Goal: Task Accomplishment & Management: Use online tool/utility

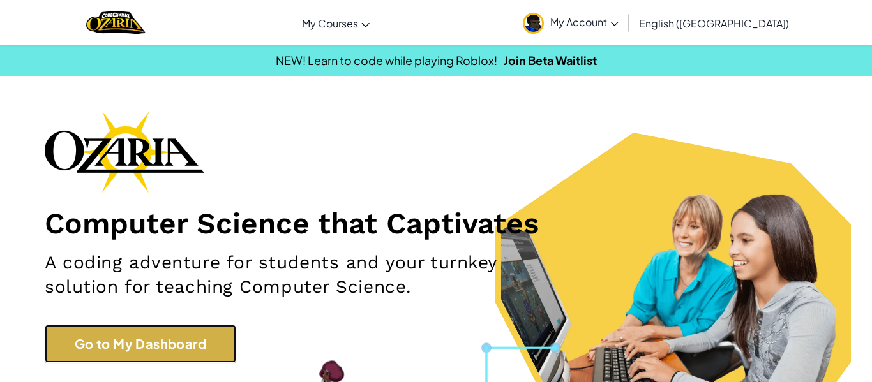
click at [197, 345] on link "Go to My Dashboard" at bounding box center [140, 344] width 191 height 38
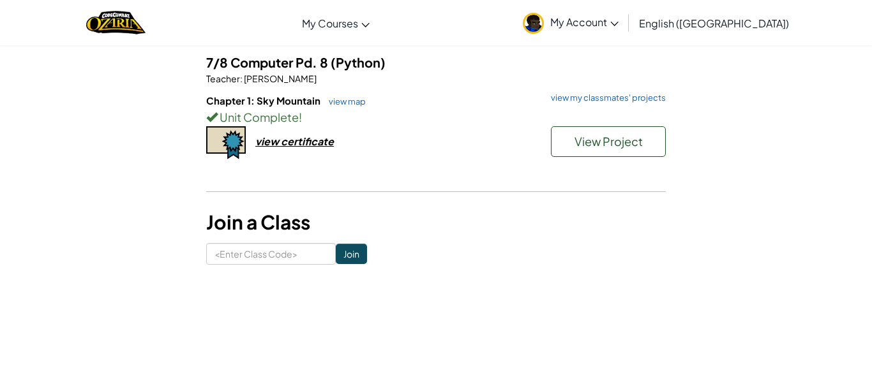
scroll to position [77, 0]
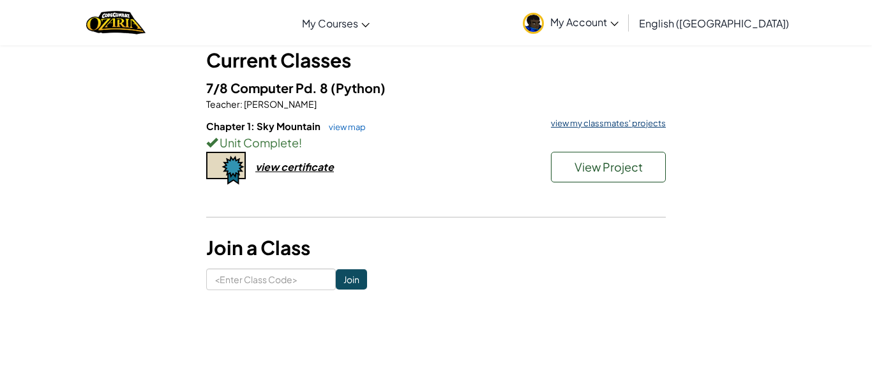
click at [604, 121] on link "view my classmates' projects" at bounding box center [604, 123] width 121 height 8
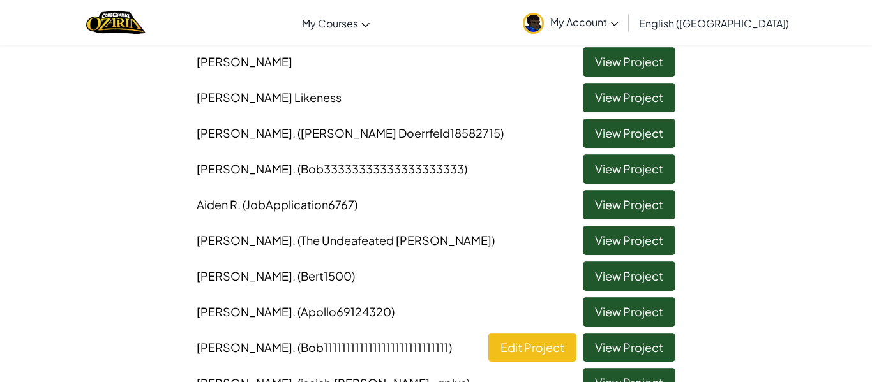
scroll to position [179, 0]
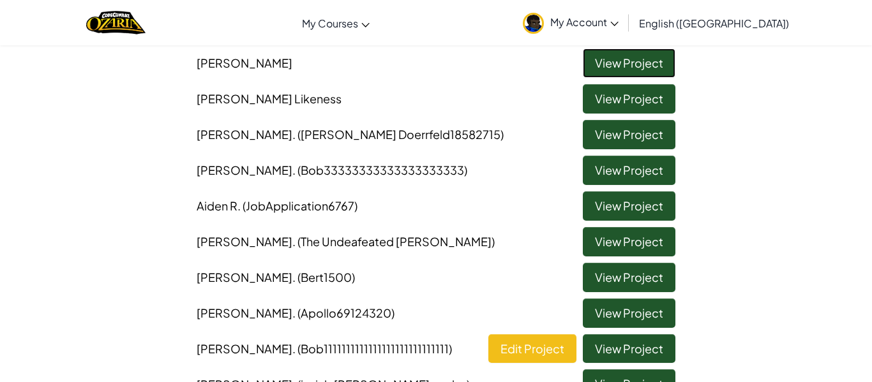
click at [671, 56] on link "View Project" at bounding box center [629, 62] width 93 height 29
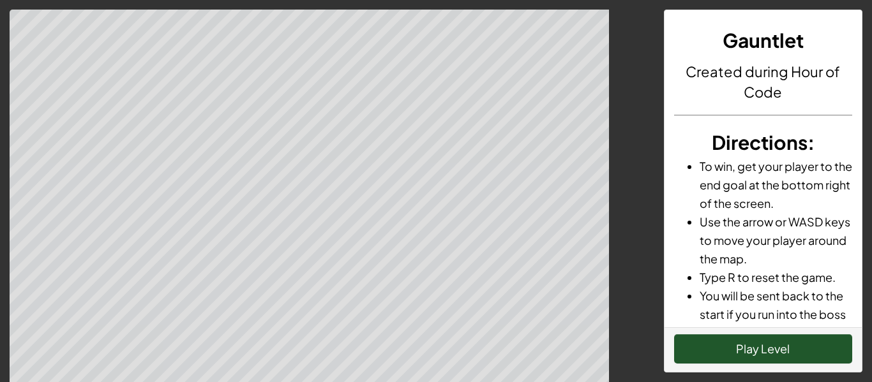
click at [780, 333] on div "Play Level" at bounding box center [763, 349] width 198 height 45
click at [760, 357] on button "Play Level" at bounding box center [763, 348] width 179 height 29
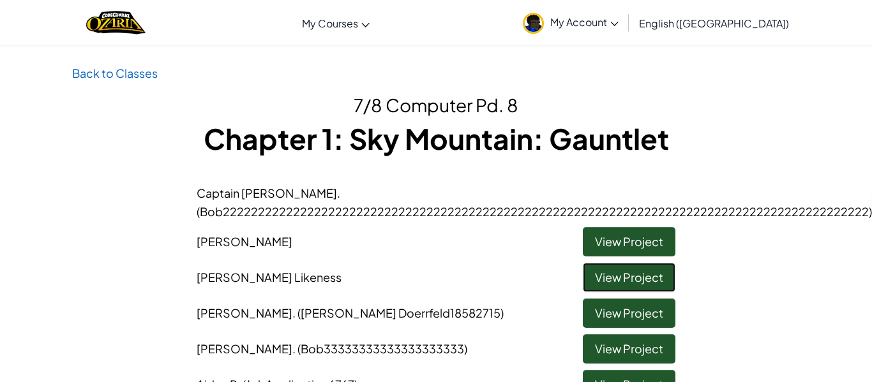
click at [630, 273] on link "View Project" at bounding box center [629, 277] width 93 height 29
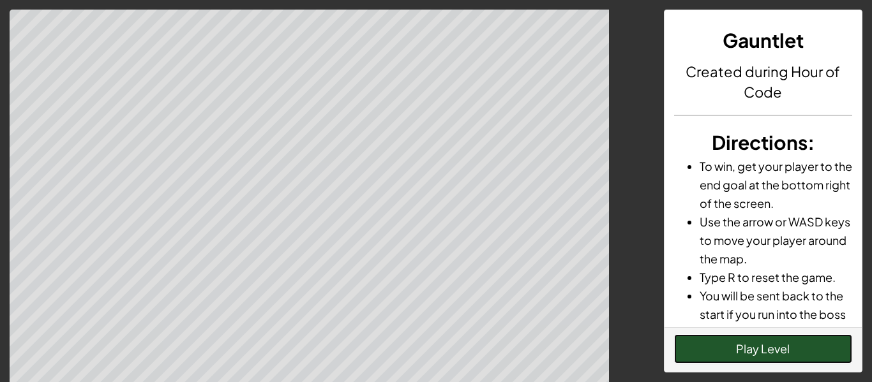
click at [812, 336] on button "Play Level" at bounding box center [763, 348] width 179 height 29
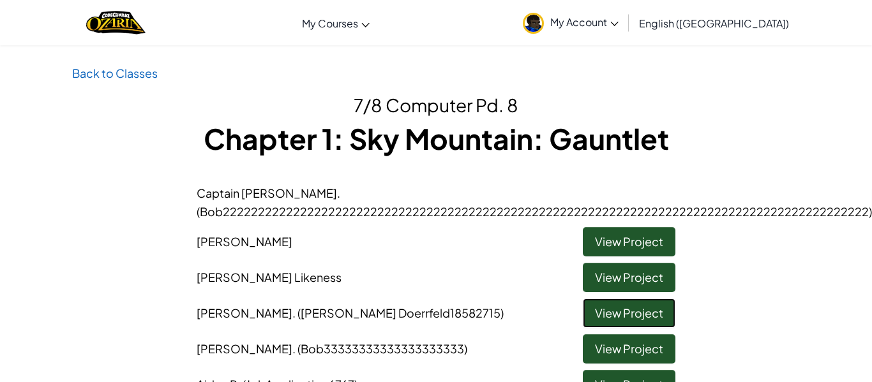
click at [625, 309] on link "View Project" at bounding box center [629, 313] width 93 height 29
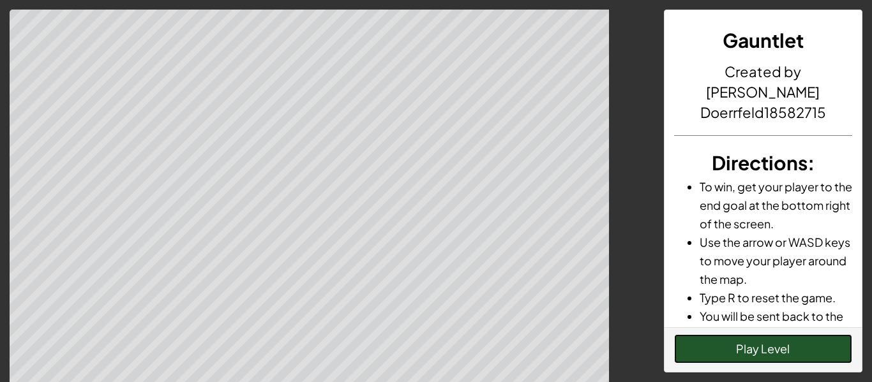
click at [733, 355] on button "Play Level" at bounding box center [763, 348] width 179 height 29
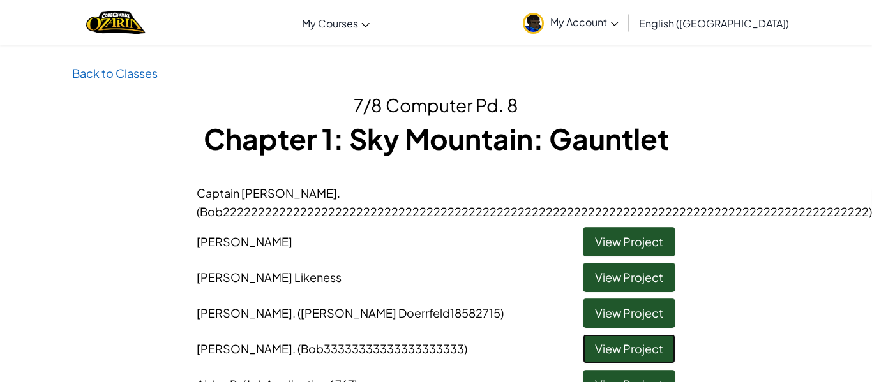
click at [624, 357] on link "View Project" at bounding box center [629, 348] width 93 height 29
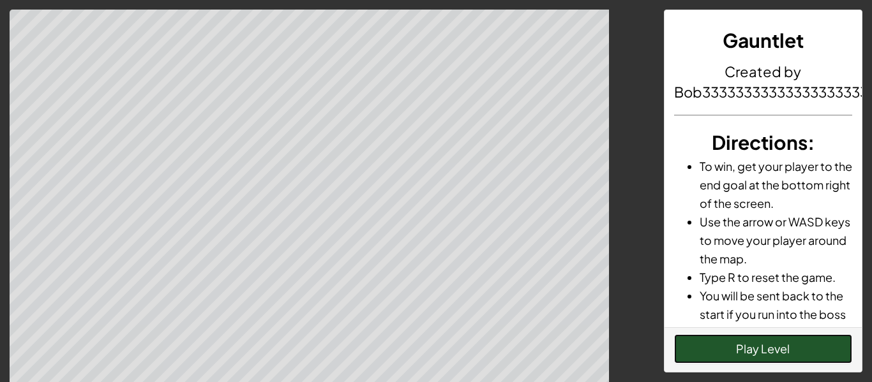
click at [790, 355] on button "Play Level" at bounding box center [763, 348] width 179 height 29
click at [779, 352] on button "Play Level" at bounding box center [763, 348] width 179 height 29
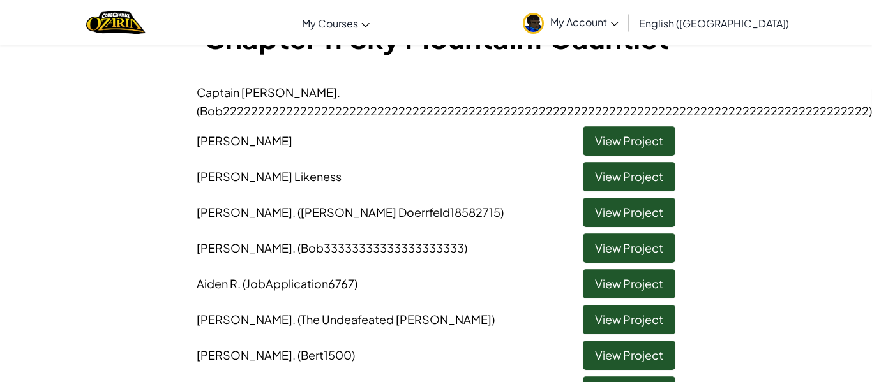
scroll to position [102, 0]
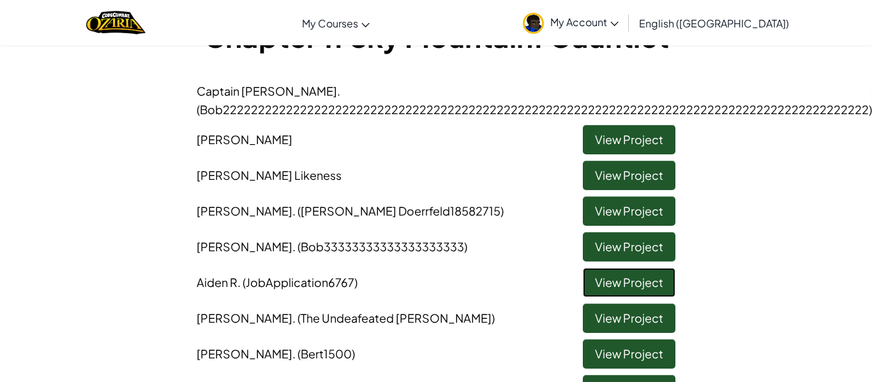
click at [631, 279] on link "View Project" at bounding box center [629, 282] width 93 height 29
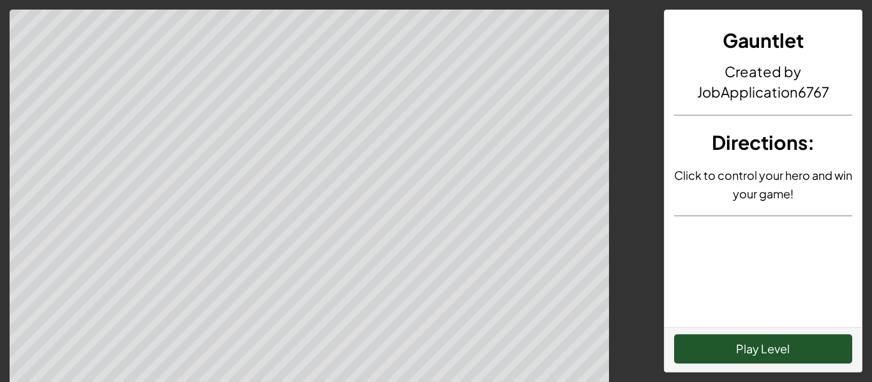
click at [780, 366] on div "Play Level" at bounding box center [763, 349] width 198 height 45
click at [779, 364] on div "Play Level" at bounding box center [763, 349] width 198 height 45
click at [778, 364] on div "Play Level" at bounding box center [763, 349] width 198 height 45
click at [776, 359] on button "Play Level" at bounding box center [763, 348] width 179 height 29
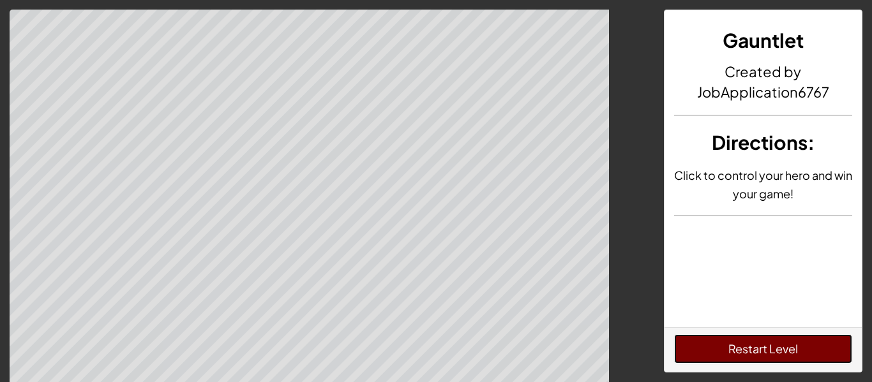
click at [776, 359] on button "Restart Level" at bounding box center [763, 348] width 179 height 29
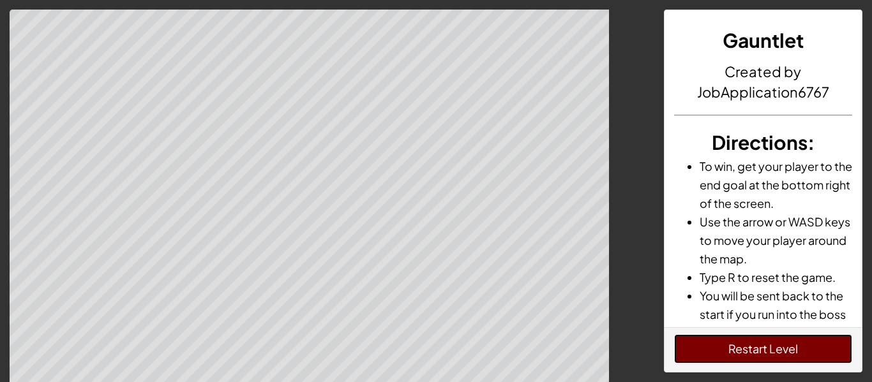
click at [691, 335] on button "Restart Level" at bounding box center [763, 348] width 179 height 29
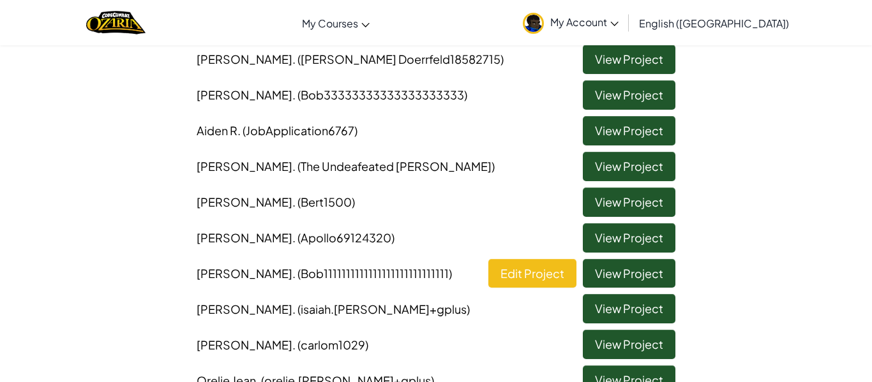
scroll to position [255, 0]
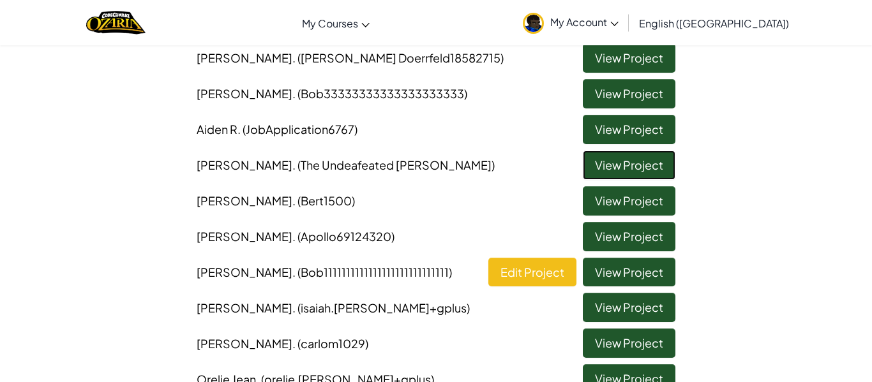
click at [608, 168] on link "View Project" at bounding box center [629, 165] width 93 height 29
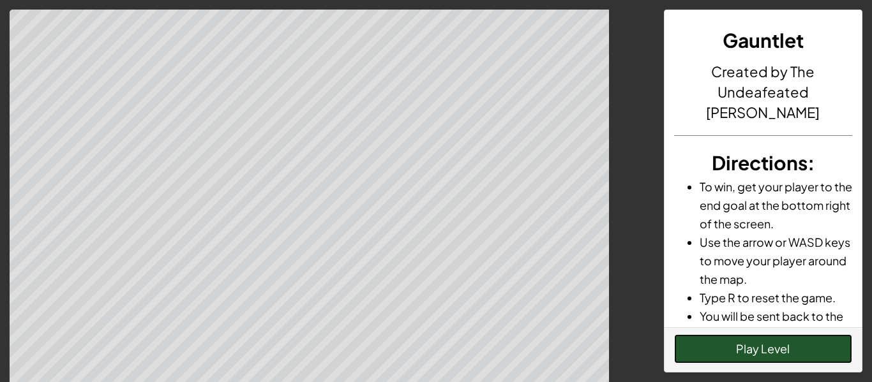
click at [715, 344] on button "Play Level" at bounding box center [763, 348] width 179 height 29
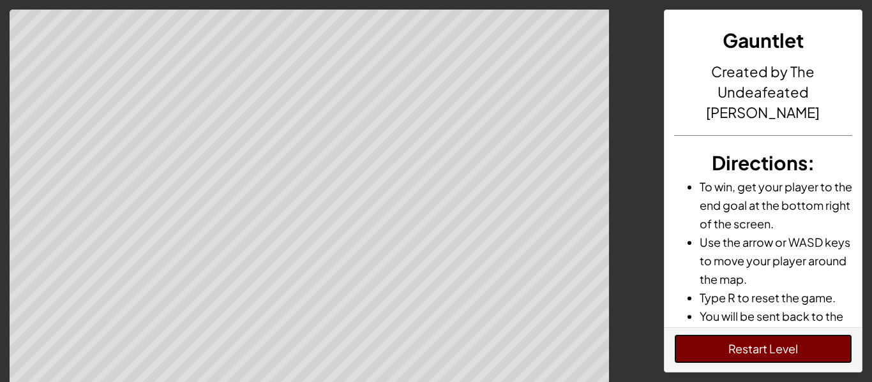
click at [817, 361] on button "Restart Level" at bounding box center [763, 348] width 179 height 29
click at [724, 341] on button "Restart Level" at bounding box center [763, 348] width 179 height 29
